Goal: Obtain resource: Obtain resource

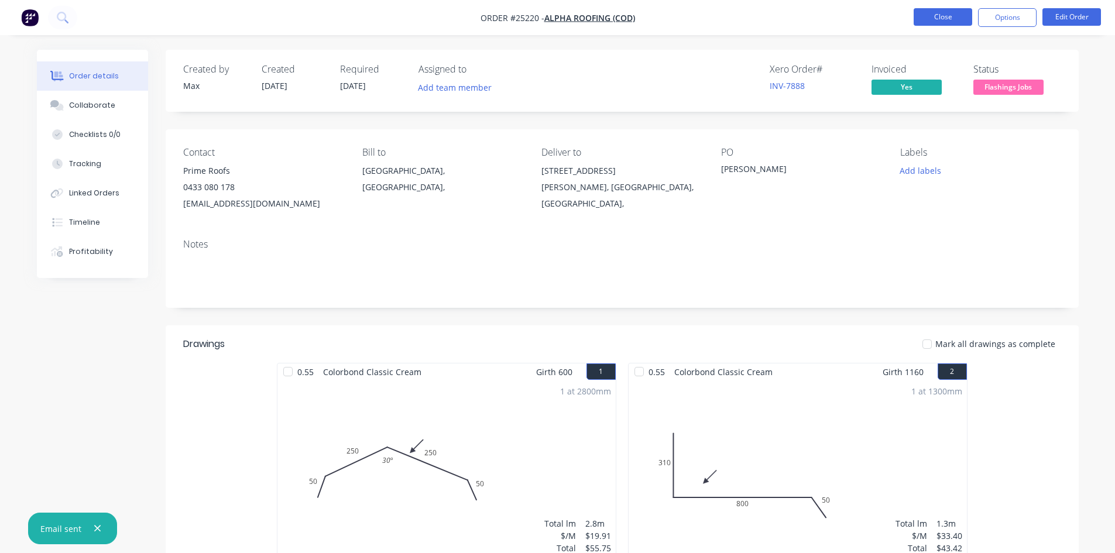
click at [947, 18] on button "Close" at bounding box center [943, 17] width 59 height 18
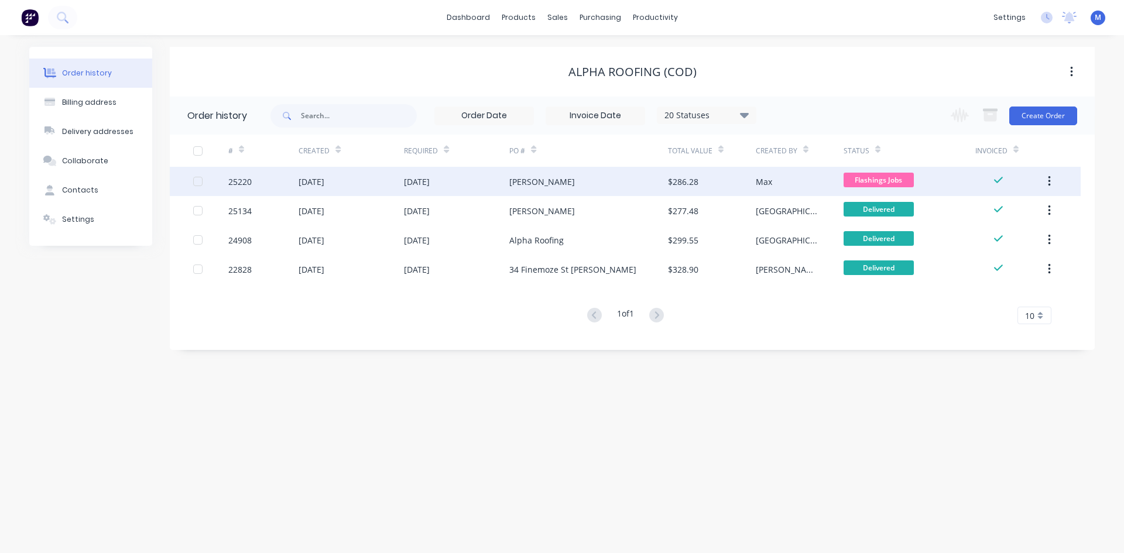
click at [578, 182] on div "[PERSON_NAME]" at bounding box center [588, 181] width 158 height 29
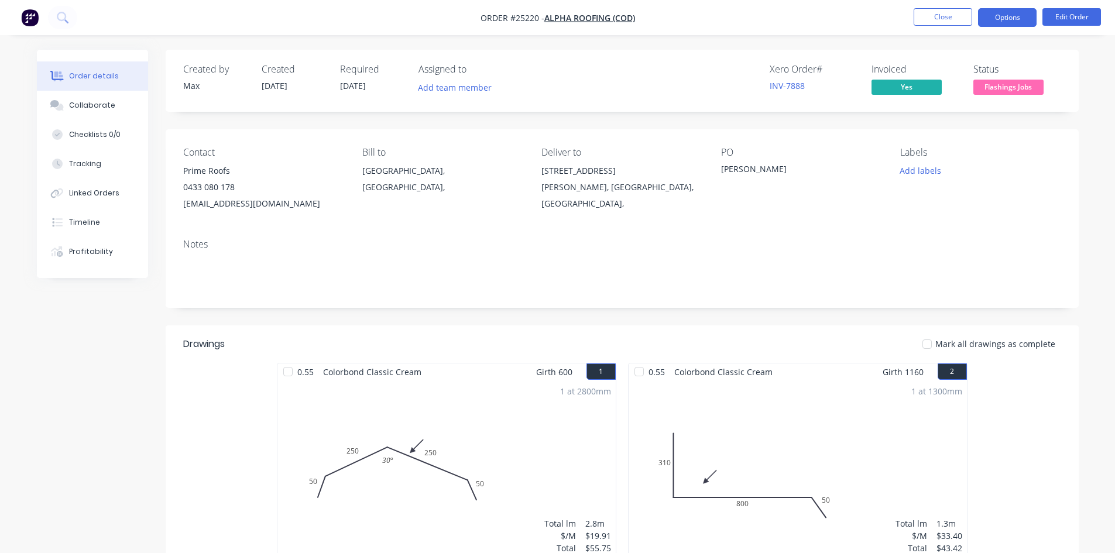
click at [1009, 25] on button "Options" at bounding box center [1007, 17] width 59 height 19
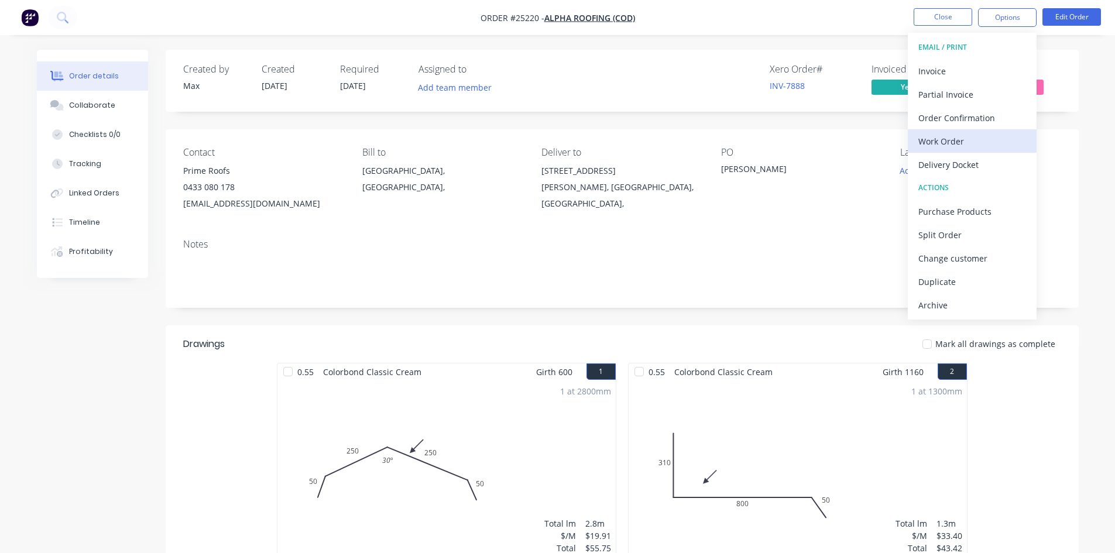
click at [978, 139] on div "Work Order" at bounding box center [972, 141] width 108 height 17
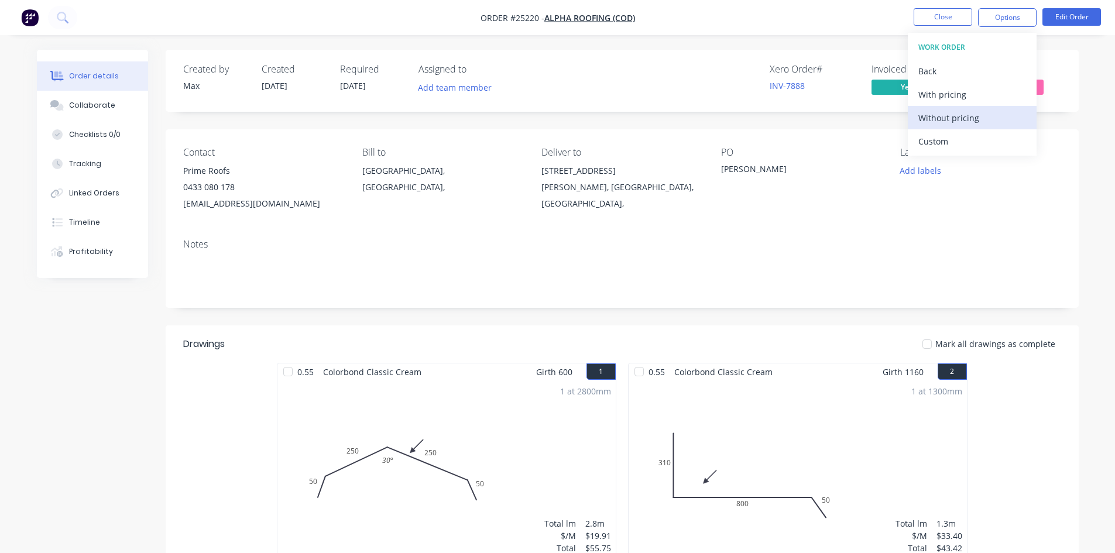
click at [976, 114] on div "Without pricing" at bounding box center [972, 117] width 108 height 17
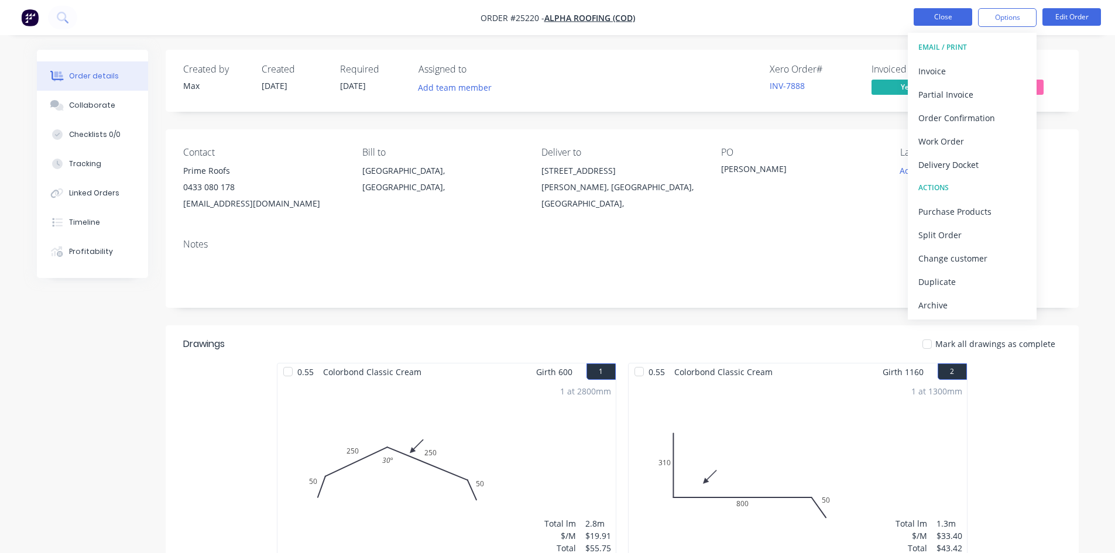
click at [933, 20] on button "Close" at bounding box center [943, 17] width 59 height 18
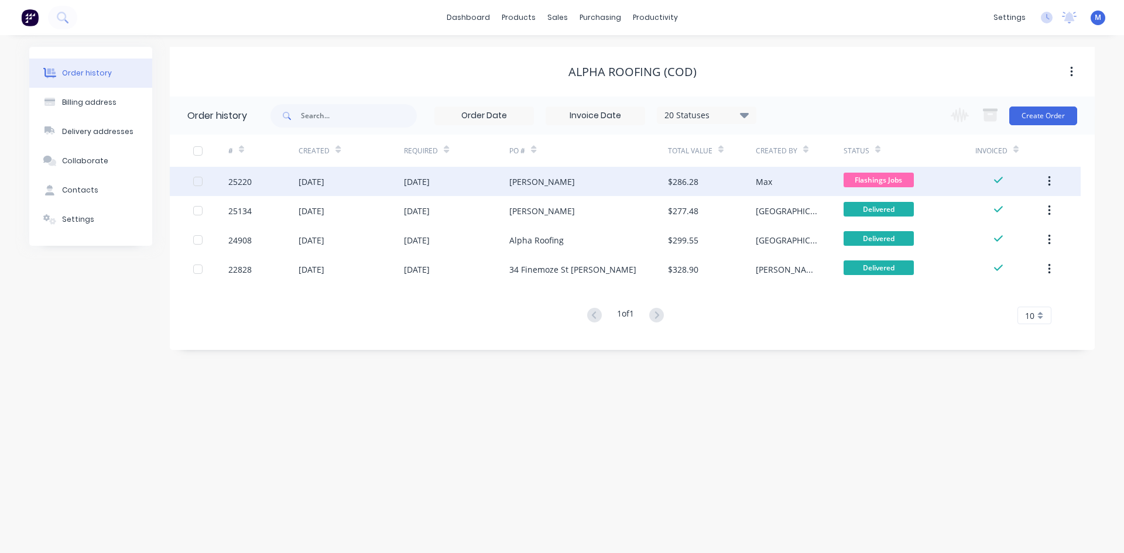
click at [563, 179] on div "[PERSON_NAME]" at bounding box center [588, 181] width 158 height 29
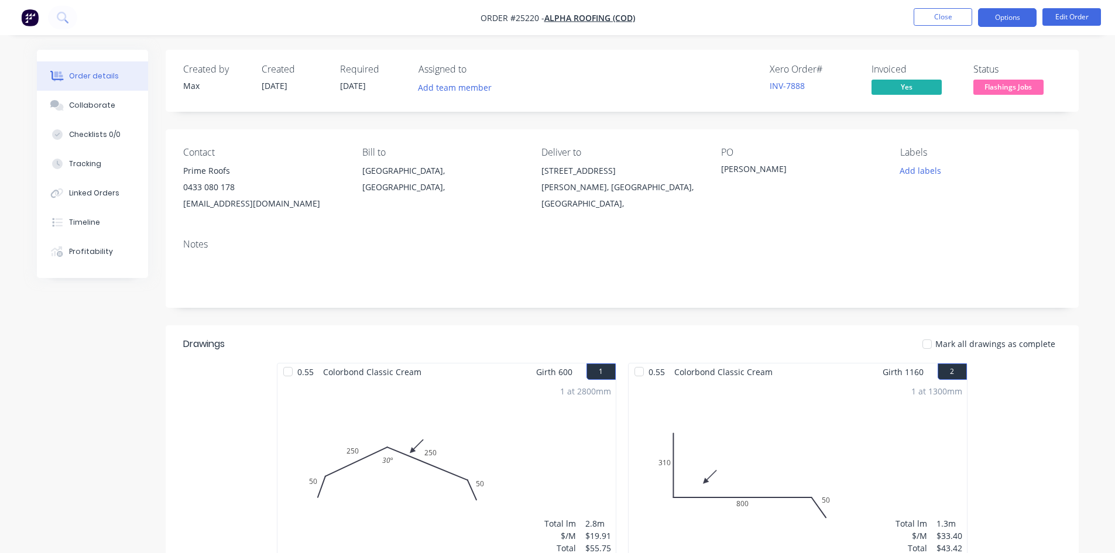
click at [1014, 25] on button "Options" at bounding box center [1007, 17] width 59 height 19
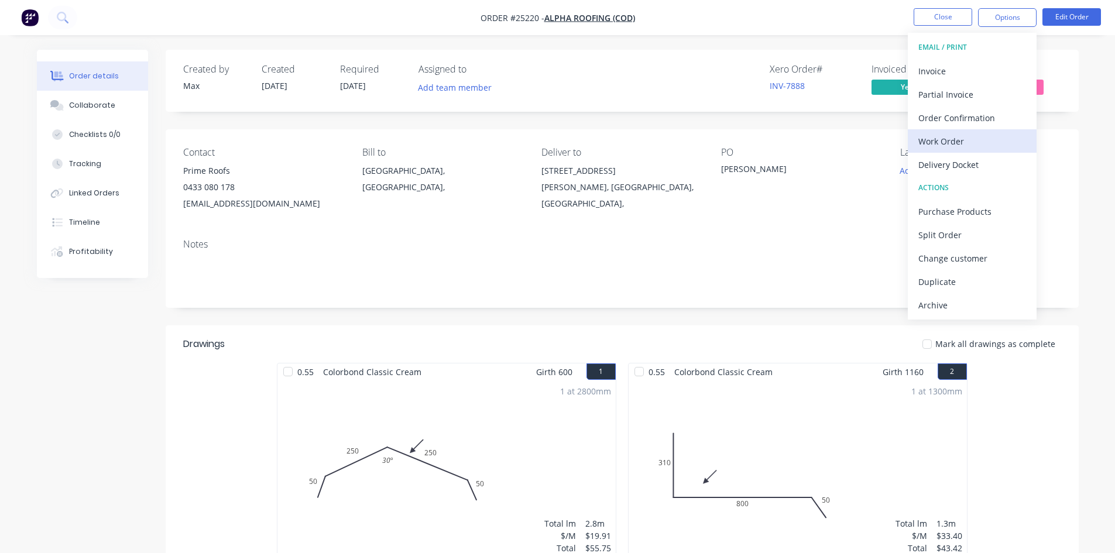
click at [964, 140] on div "Work Order" at bounding box center [972, 141] width 108 height 17
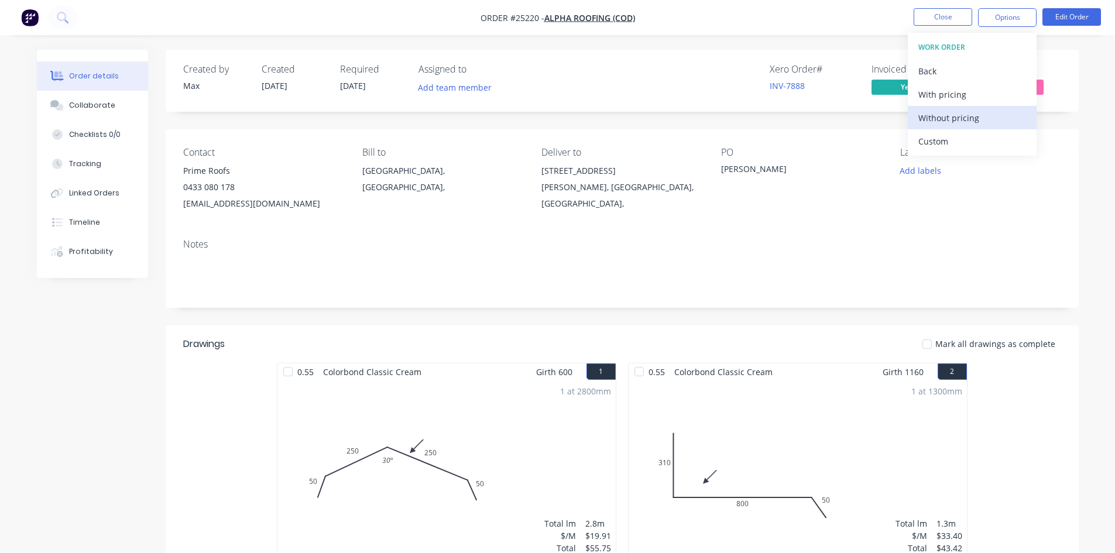
click at [965, 115] on div "Without pricing" at bounding box center [972, 117] width 108 height 17
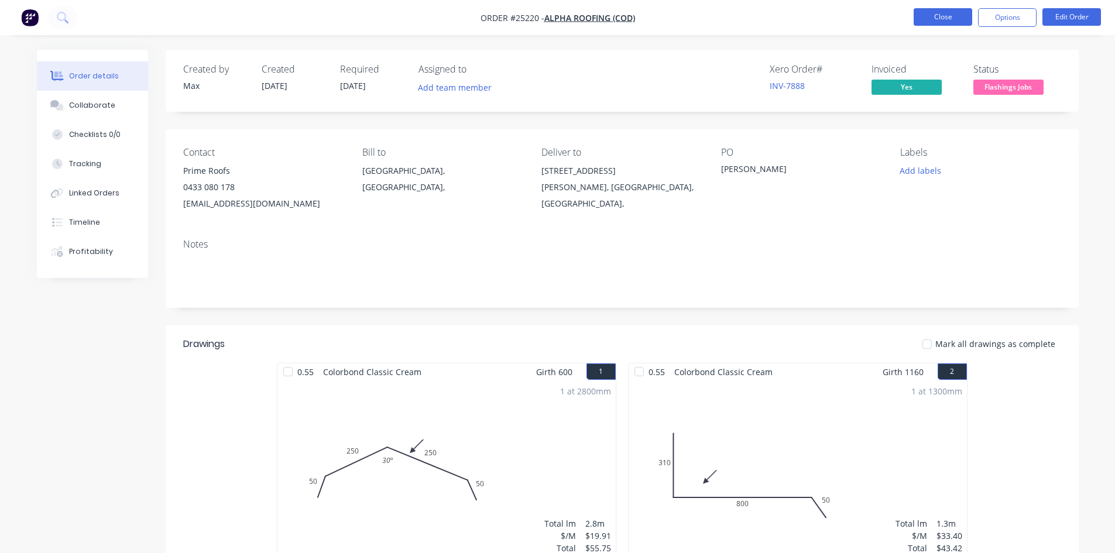
click at [948, 23] on button "Close" at bounding box center [943, 17] width 59 height 18
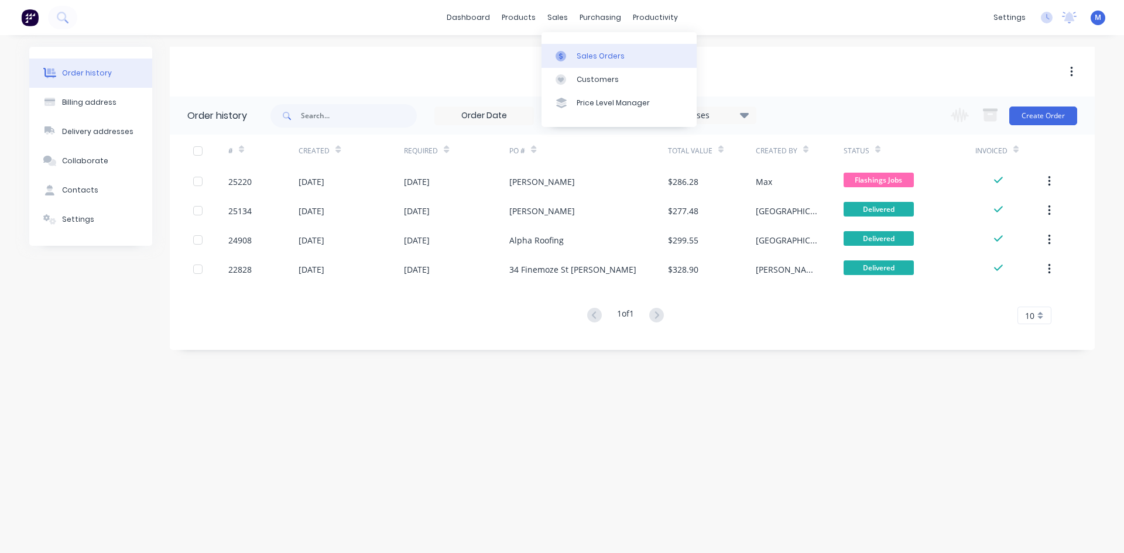
click at [614, 54] on div "Sales Orders" at bounding box center [601, 56] width 48 height 11
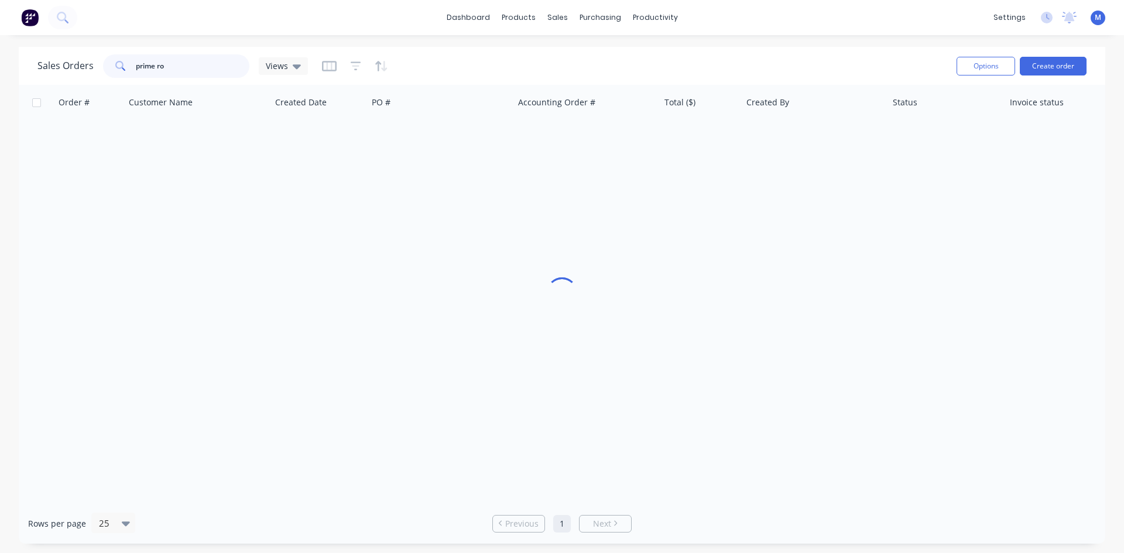
drag, startPoint x: 174, startPoint y: 66, endPoint x: 74, endPoint y: 67, distance: 100.1
click at [77, 67] on div "Sales Orders prime ro Views" at bounding box center [172, 65] width 270 height 23
